Goal: Check status: Check status

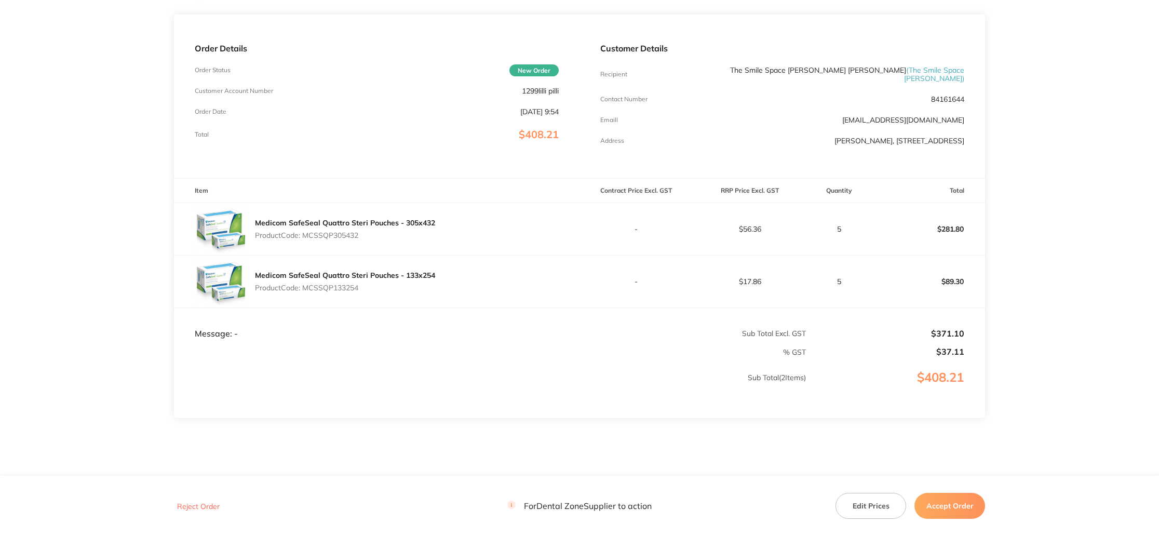
scroll to position [143, 0]
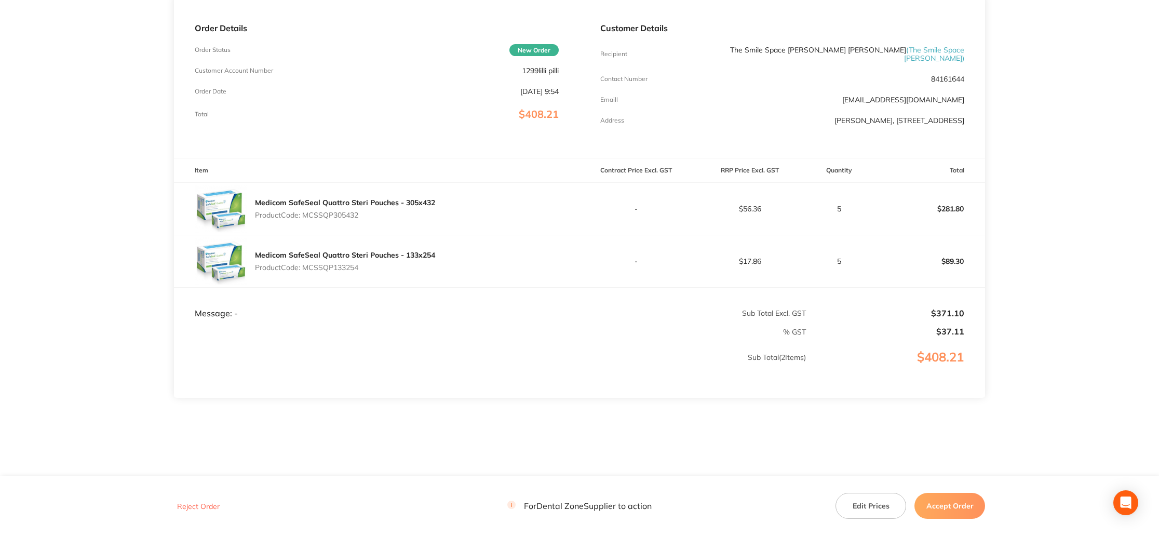
click at [962, 508] on button "Accept Order" at bounding box center [950, 506] width 71 height 26
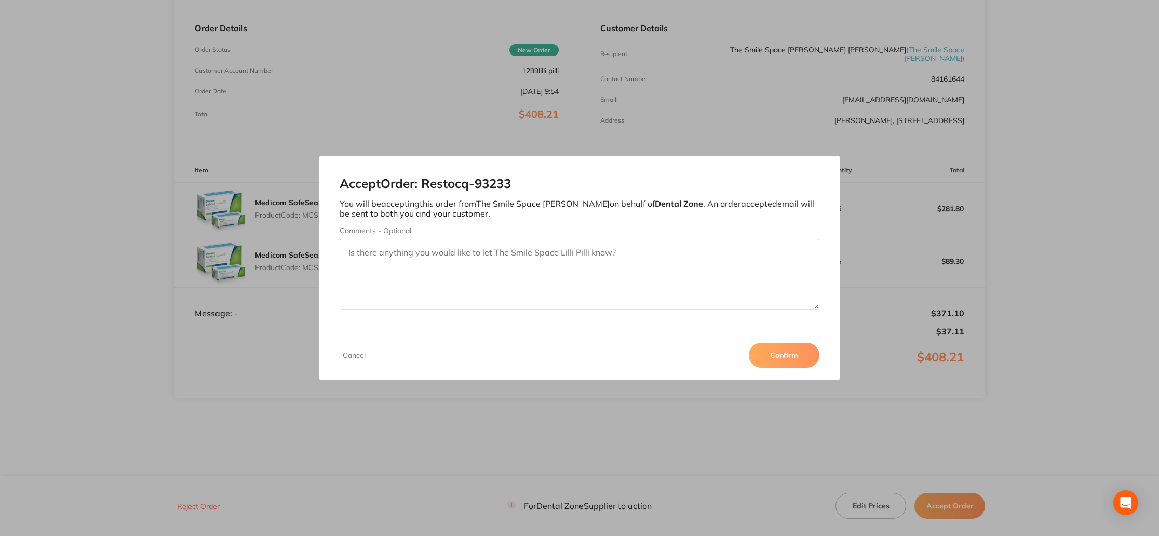
click at [771, 351] on button "Confirm" at bounding box center [784, 355] width 71 height 25
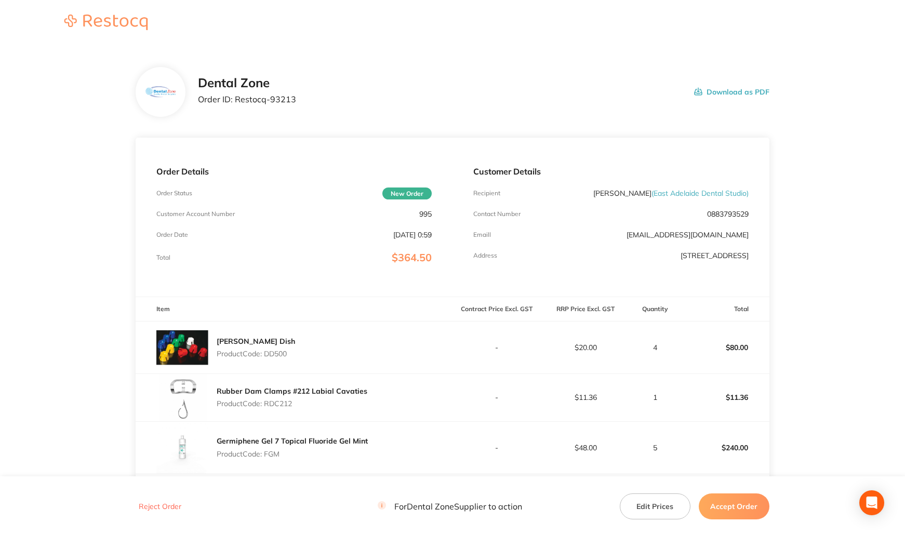
drag, startPoint x: 847, startPoint y: 276, endPoint x: 809, endPoint y: 273, distance: 38.0
click at [846, 276] on main "Dental Zone Order ID: Restocq- 93213 Download as PDF Order Details Order Status…" at bounding box center [452, 356] width 905 height 621
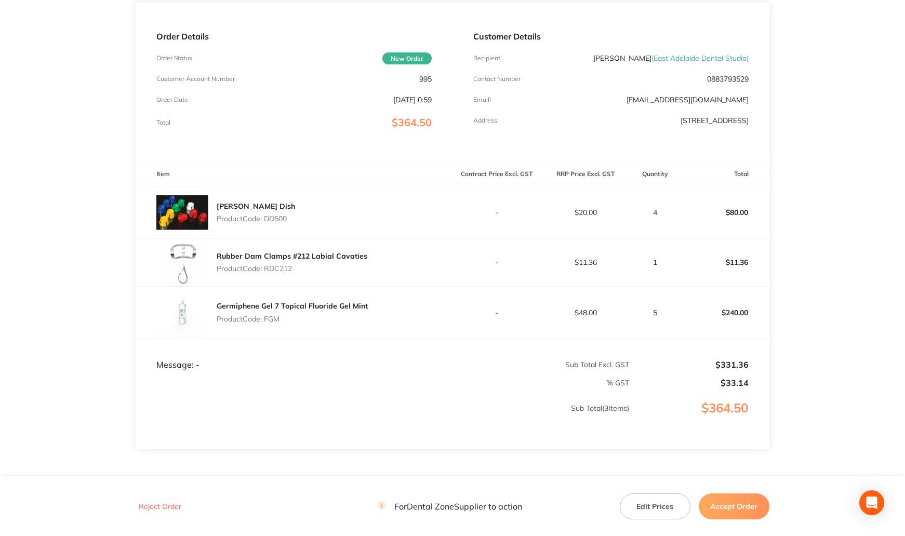
scroll to position [147, 0]
